Goal: Transaction & Acquisition: Purchase product/service

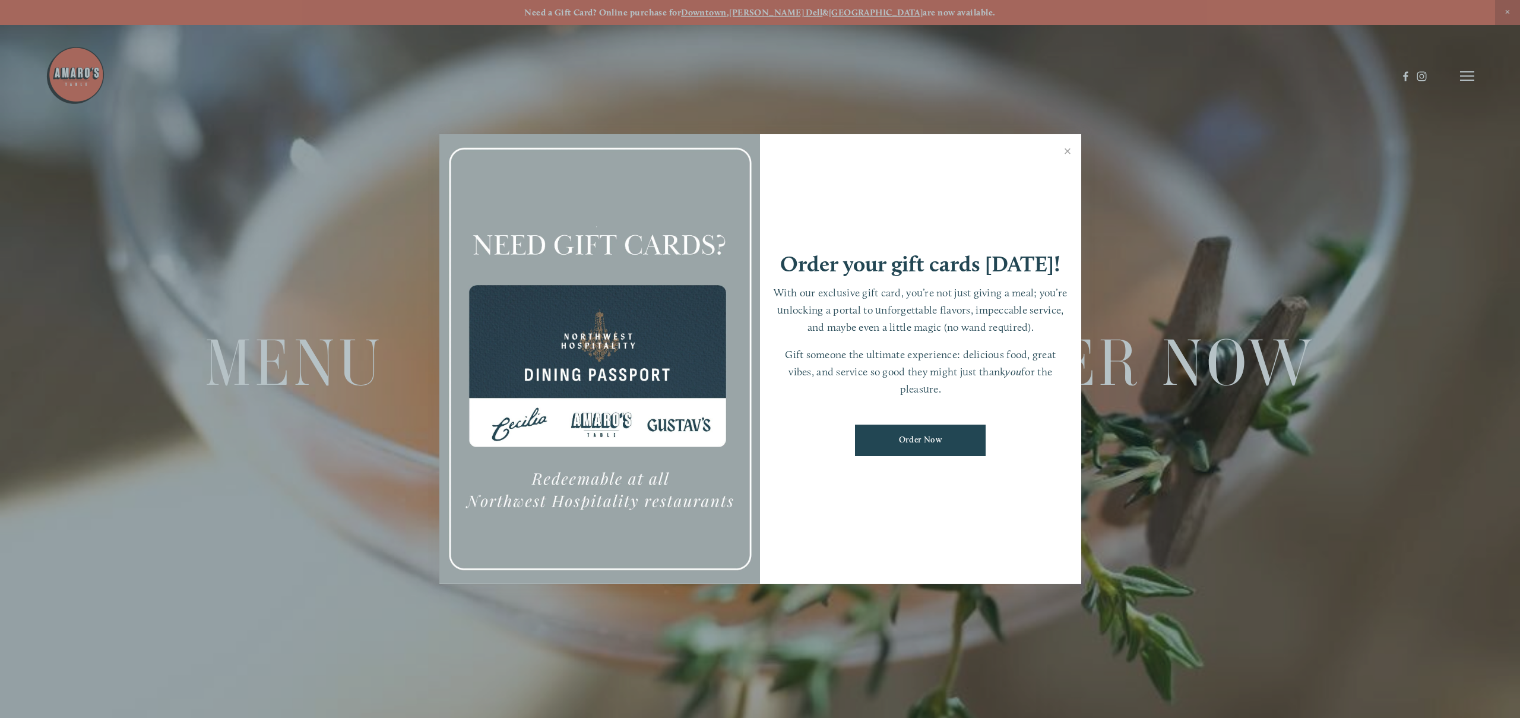
click at [1064, 151] on link "Close" at bounding box center [1067, 152] width 23 height 33
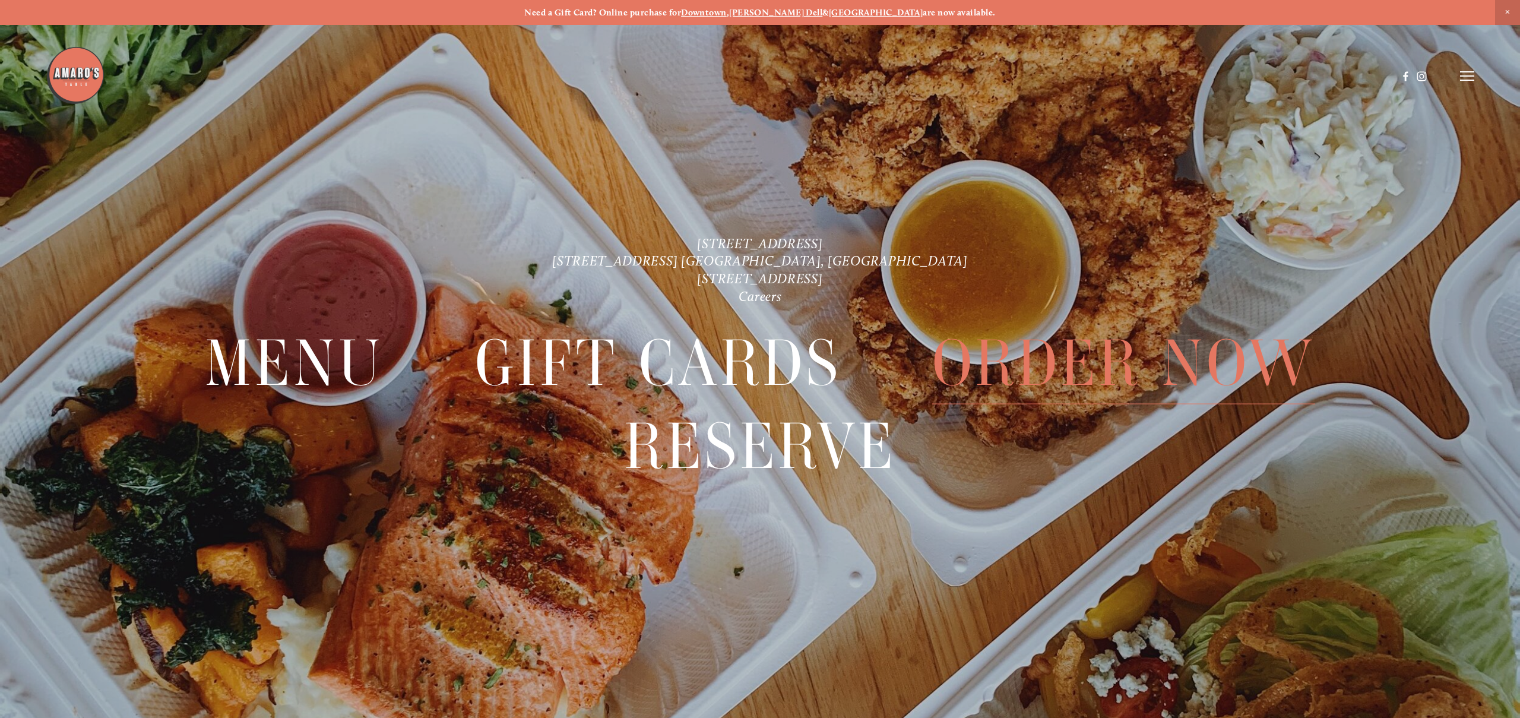
scroll to position [25, 0]
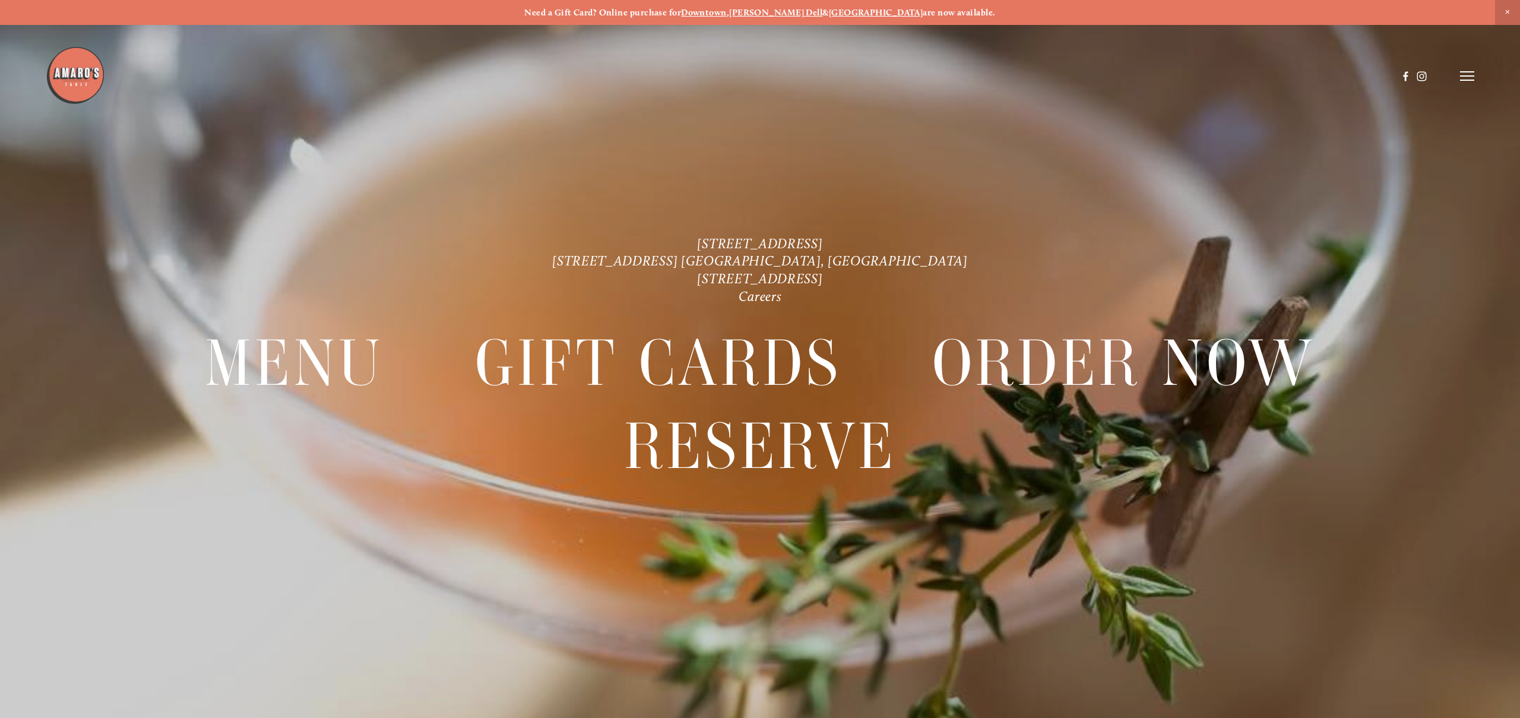
click at [746, 19] on div "Need a Gift Card? Online purchase for Downtown , Hazel Dell & Castle Rock are n…" at bounding box center [760, 12] width 1520 height 25
click at [727, 15] on strong "Downtown" at bounding box center [704, 12] width 46 height 11
